Goal: Task Accomplishment & Management: Manage account settings

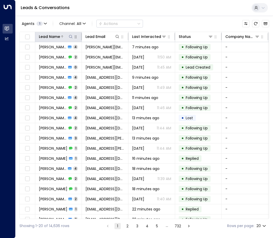
click at [71, 36] on icon at bounding box center [71, 36] width 4 height 4
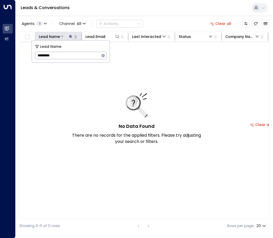
type input "*********"
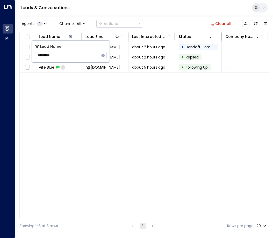
click at [120, 94] on div "Lead Name Lead Email Last Interacted Status Company Name Product # of people AI…" at bounding box center [144, 125] width 250 height 187
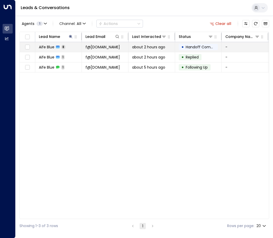
click at [66, 47] on td "Aife Blue 8" at bounding box center [58, 47] width 47 height 10
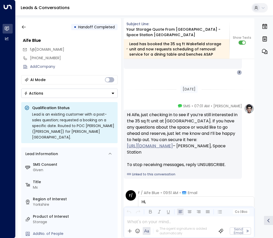
scroll to position [622, 0]
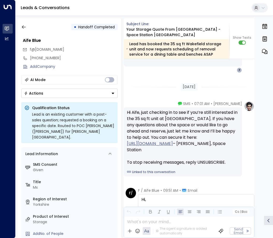
click at [60, 96] on button "Actions" at bounding box center [69, 92] width 96 height 9
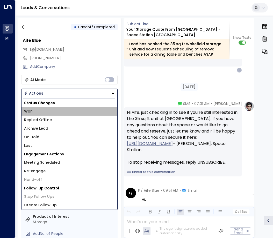
click at [44, 109] on li "Won" at bounding box center [70, 111] width 96 height 9
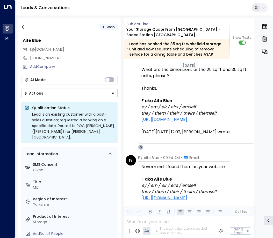
scroll to position [804, 0]
